Goal: Information Seeking & Learning: Find contact information

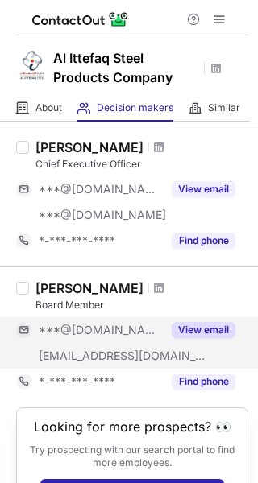
scroll to position [369, 0]
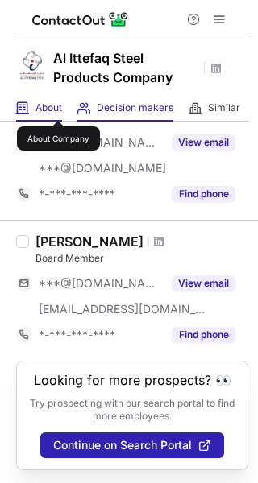
click at [58, 106] on span "About" at bounding box center [48, 108] width 27 height 13
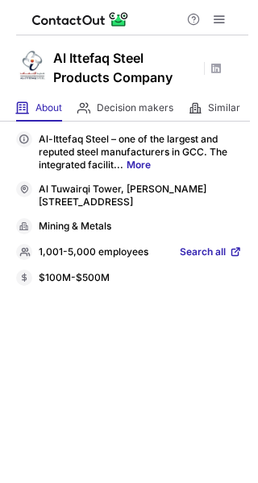
click at [223, 247] on span "Search all" at bounding box center [203, 253] width 46 height 15
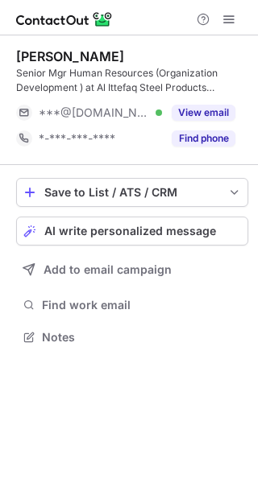
scroll to position [326, 258]
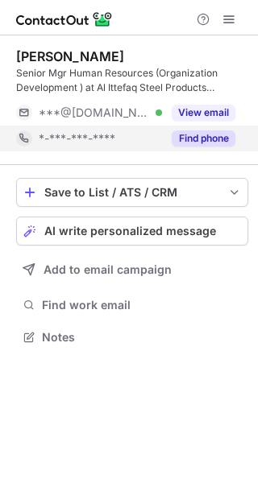
click at [188, 133] on button "Find phone" at bounding box center [204, 139] width 64 height 16
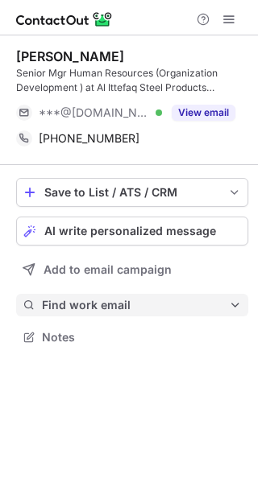
click at [102, 298] on span "Find work email" at bounding box center [135, 305] width 187 height 15
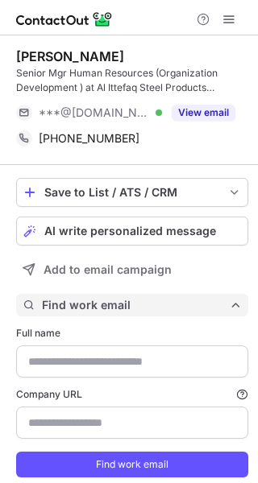
type input "**********"
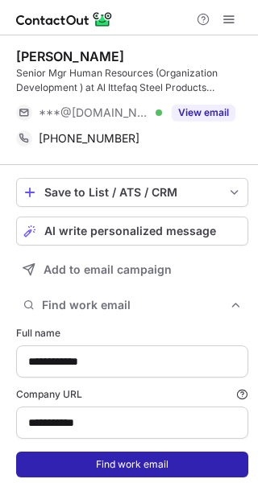
click at [130, 459] on button "Find work email" at bounding box center [132, 465] width 232 height 26
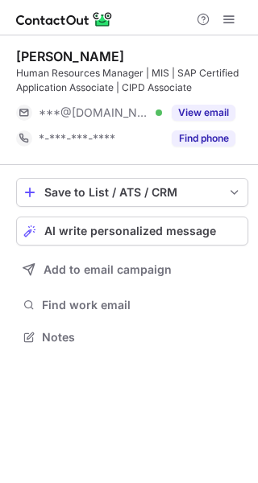
scroll to position [326, 258]
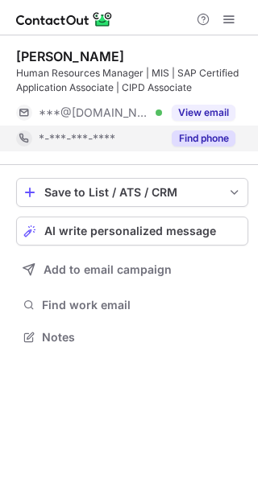
click at [215, 140] on button "Find phone" at bounding box center [204, 139] width 64 height 16
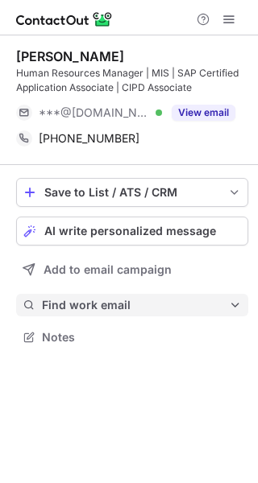
click at [102, 306] on span "Find work email" at bounding box center [135, 305] width 187 height 15
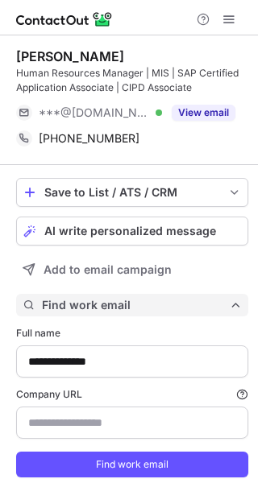
scroll to position [497, 247]
type input "**********"
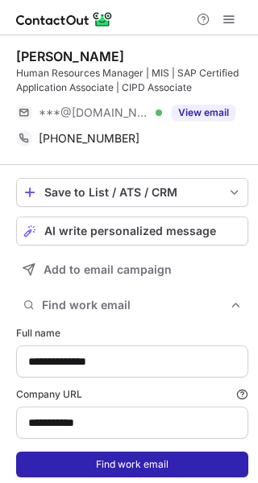
click at [91, 473] on button "Find work email" at bounding box center [132, 465] width 232 height 26
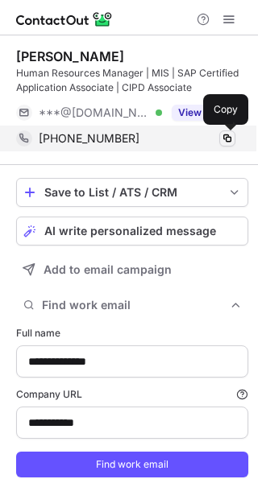
click at [224, 139] on span at bounding box center [227, 138] width 13 height 13
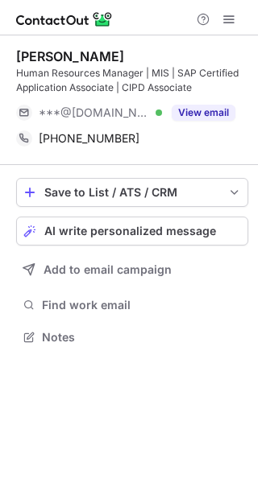
scroll to position [326, 258]
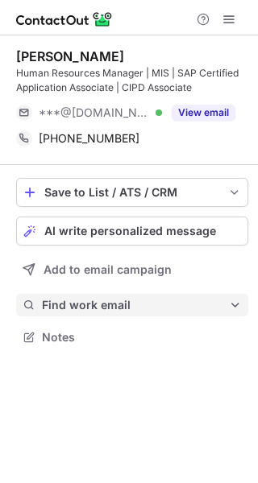
click at [115, 309] on span "Find work email" at bounding box center [135, 305] width 187 height 15
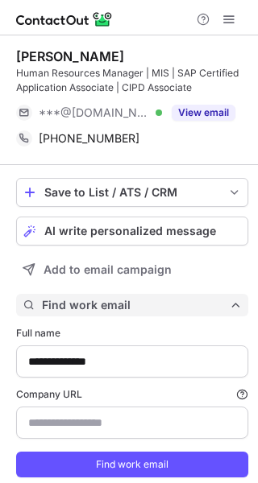
scroll to position [497, 247]
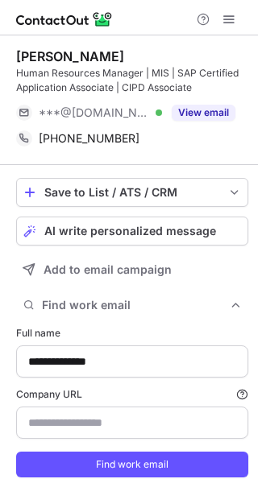
type input "**********"
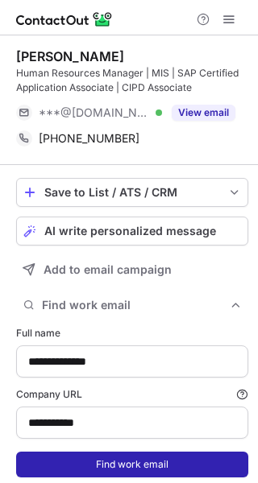
click at [98, 461] on button "Find work email" at bounding box center [132, 465] width 232 height 26
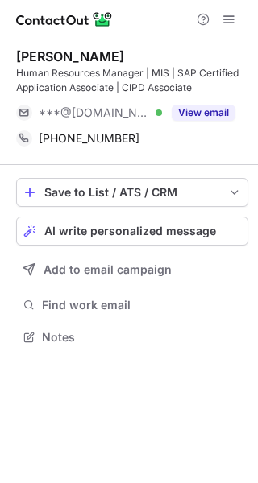
scroll to position [326, 258]
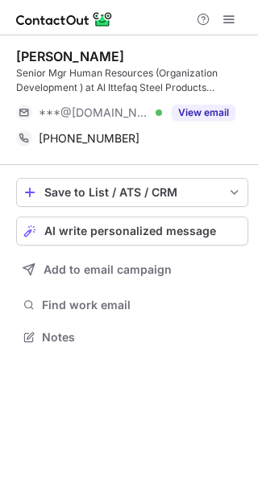
scroll to position [326, 258]
